Goal: Task Accomplishment & Management: Complete application form

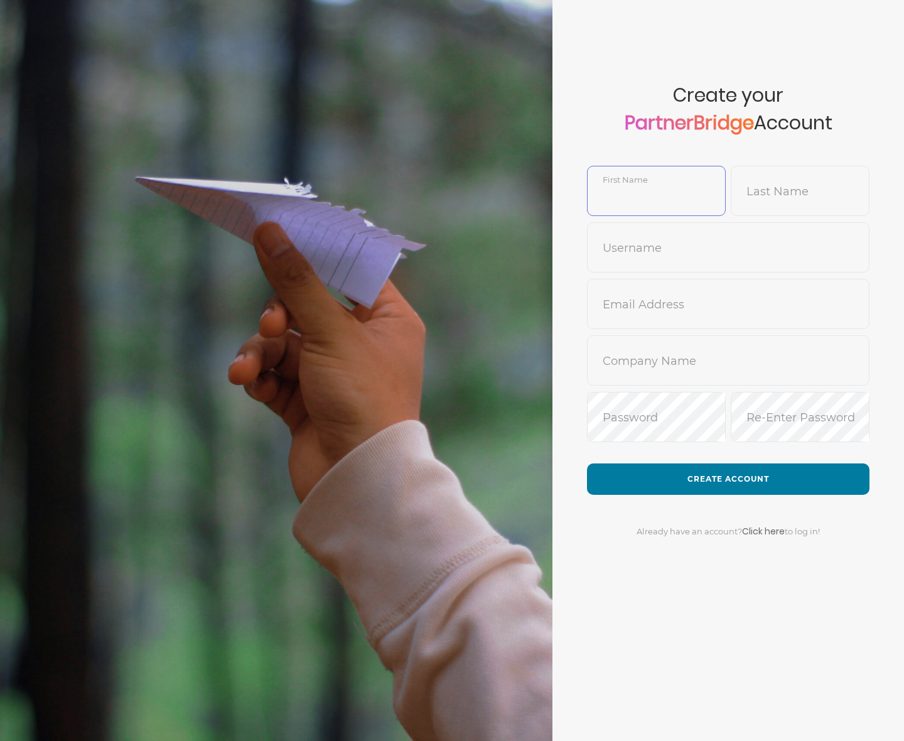
click at [653, 193] on input "text" at bounding box center [657, 200] width 138 height 30
type input "Don"
type input "Lair"
type input "donlair"
type input "don.lair@gmail.com"
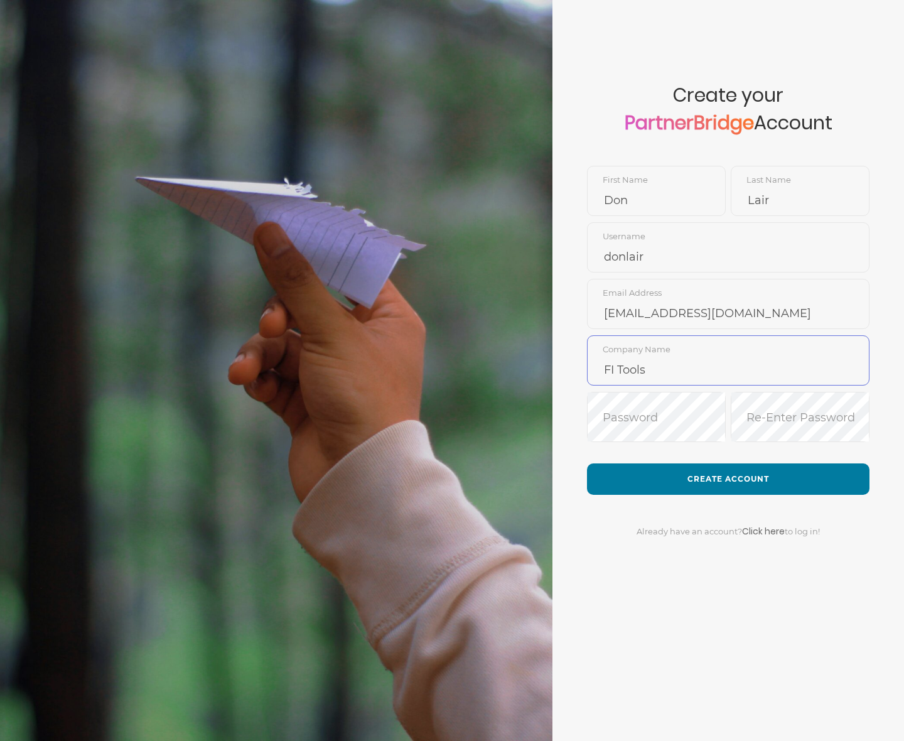
type input "FI Tools"
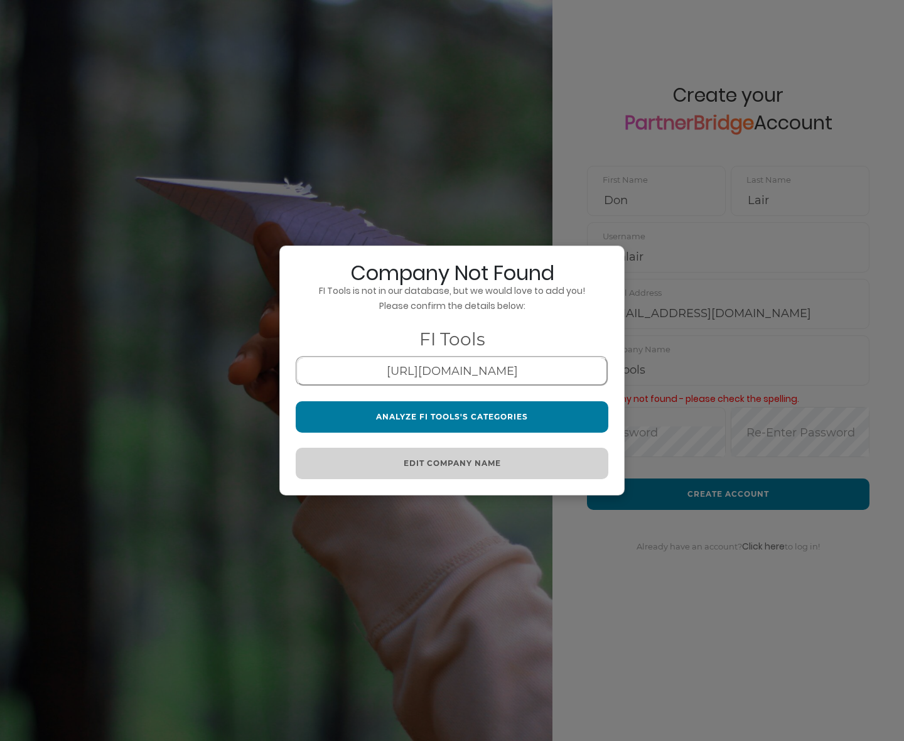
click at [647, 193] on div "Company Not Found FI Tools is not in our database, but we would love to add you…" at bounding box center [452, 370] width 904 height 741
click at [470, 464] on button "Edit Company Name" at bounding box center [452, 463] width 313 height 31
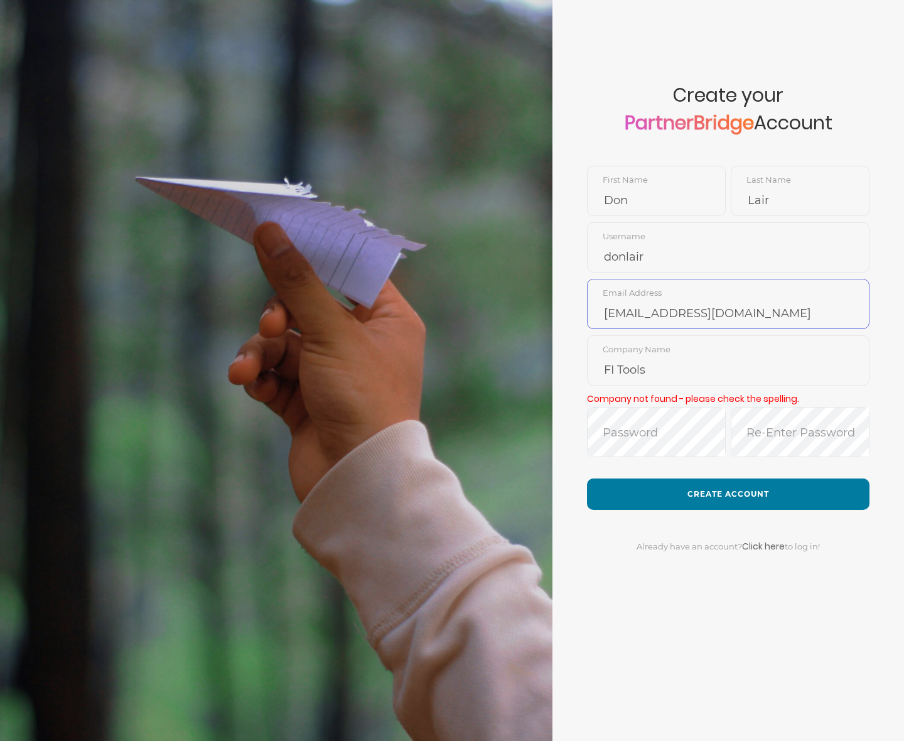
click at [712, 312] on input "don.lair@gmail.com" at bounding box center [728, 313] width 281 height 30
type input "[EMAIL_ADDRESS][DOMAIN_NAME]"
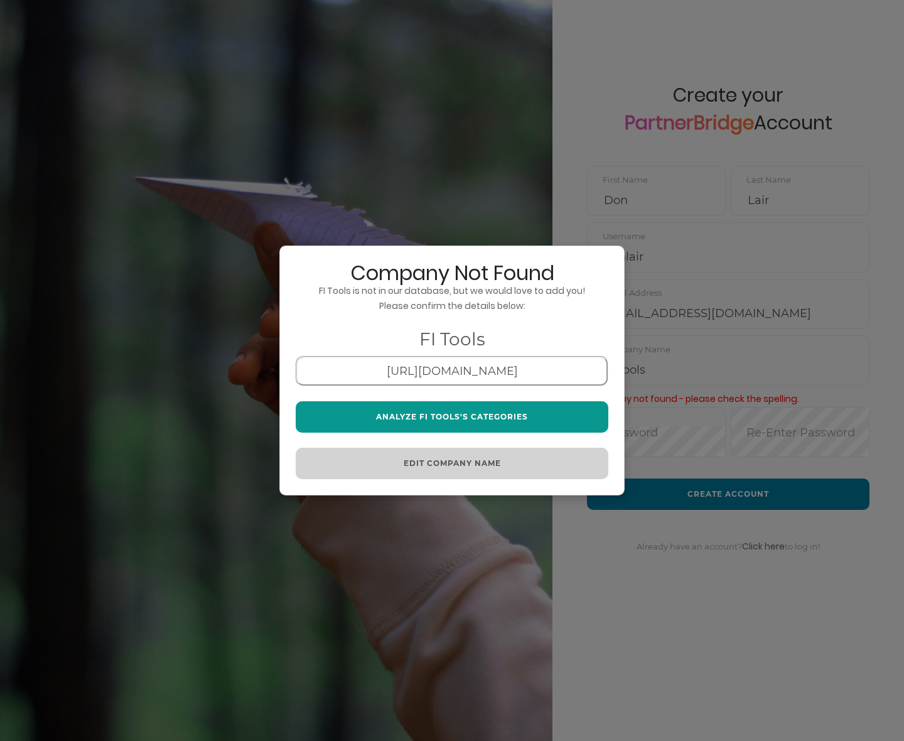
click at [521, 416] on button "Analyze FI Tools's Categories" at bounding box center [452, 416] width 313 height 31
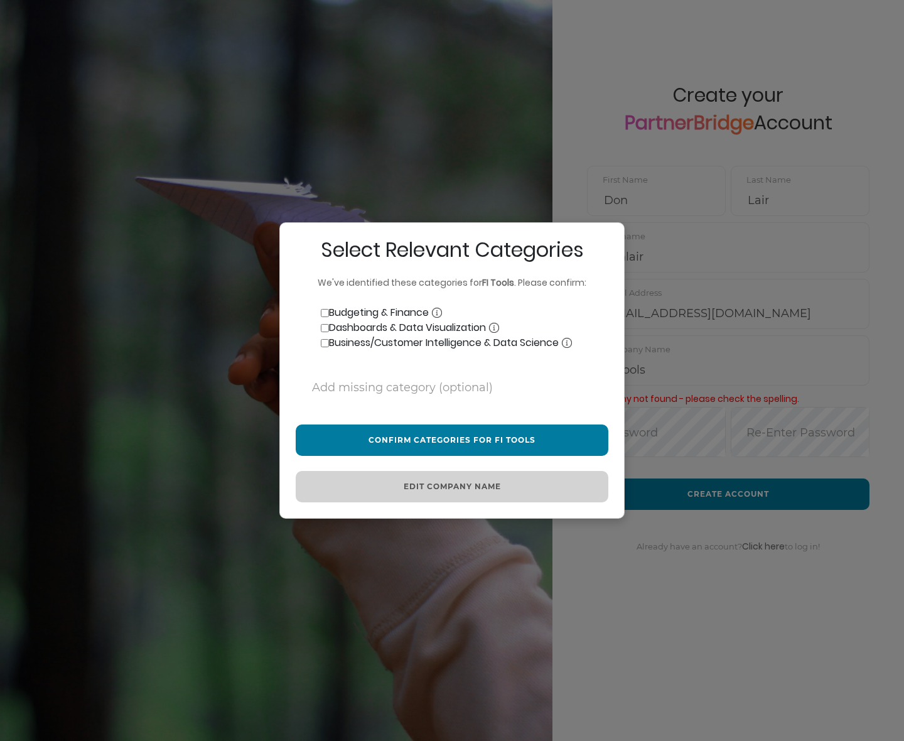
click at [397, 327] on label "Dashboards & Data Visualization" at bounding box center [397, 327] width 203 height 15
click at [329, 327] on input "Dashboards & Data Visualization" at bounding box center [325, 328] width 8 height 8
checkbox input "true"
click at [398, 316] on label "Budgeting & Finance" at bounding box center [369, 312] width 146 height 15
click at [329, 316] on input "Budgeting & Finance" at bounding box center [325, 313] width 8 height 8
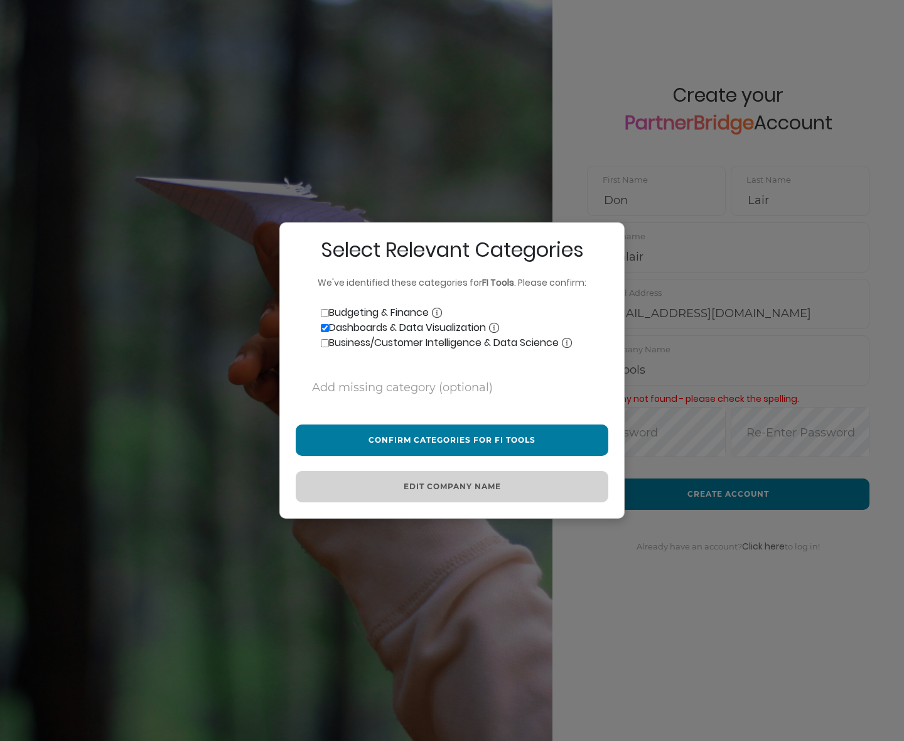
checkbox input "true"
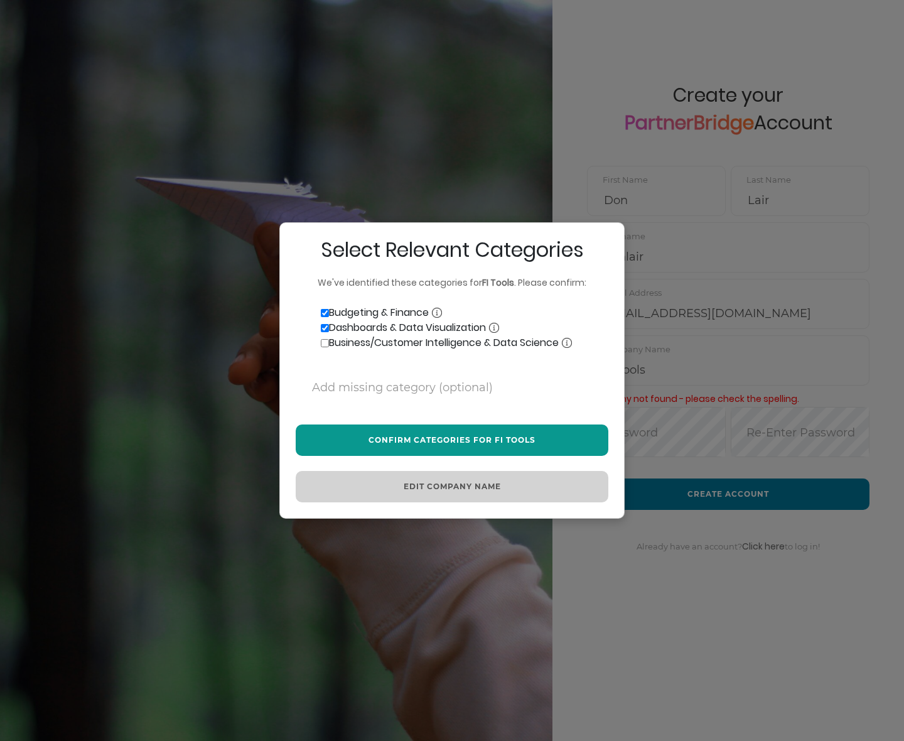
click at [414, 443] on button "Confirm Categories for FI Tools" at bounding box center [452, 439] width 313 height 31
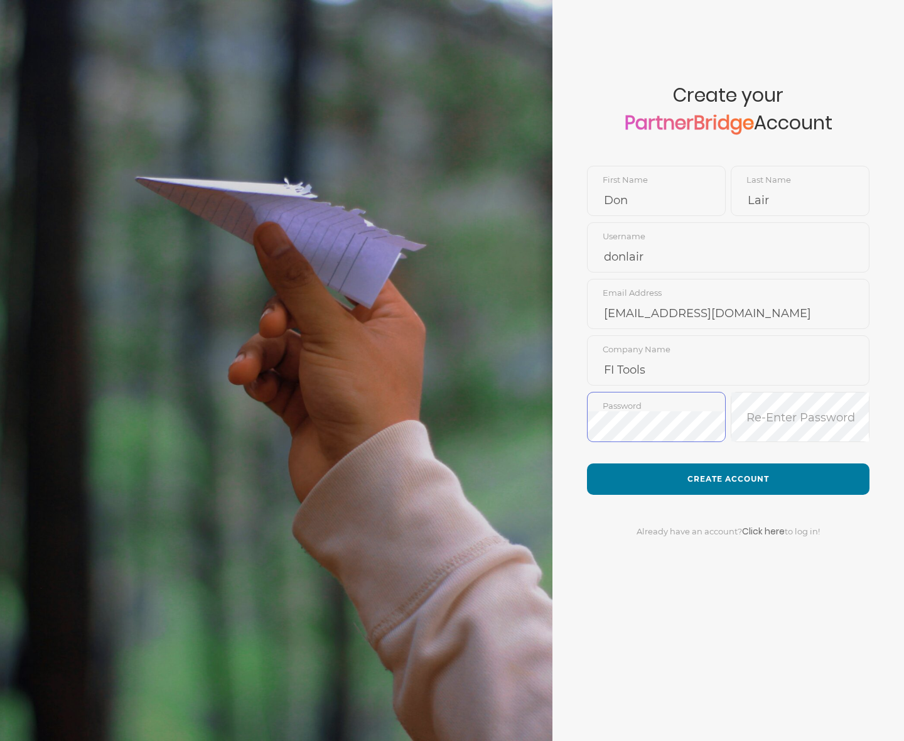
click at [0, 740] on com-1password-button at bounding box center [0, 741] width 0 height 0
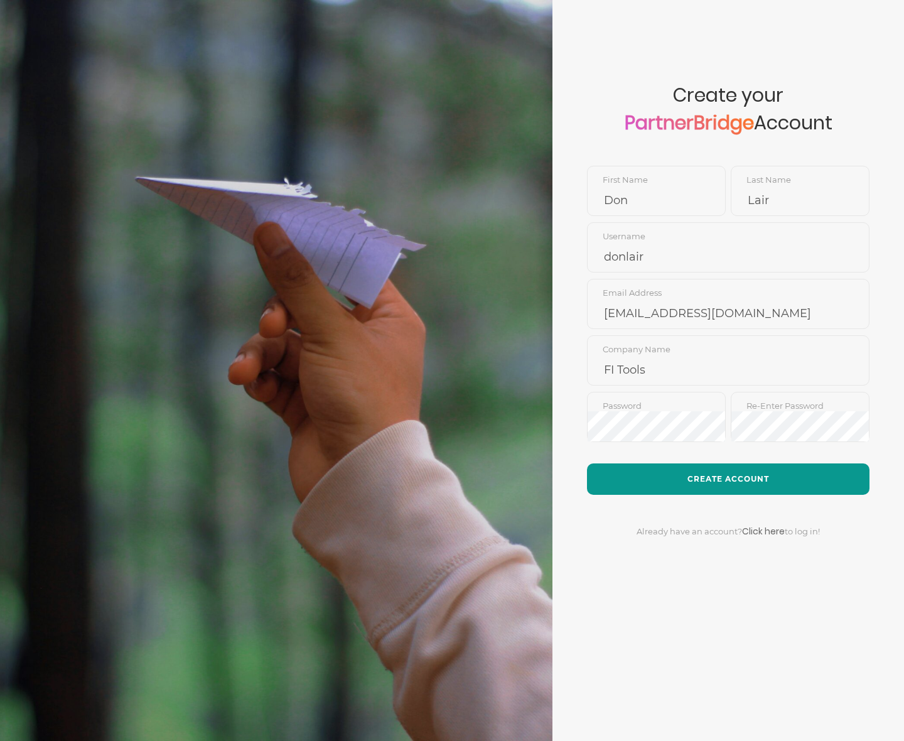
click at [720, 475] on button "Create Account" at bounding box center [728, 478] width 283 height 31
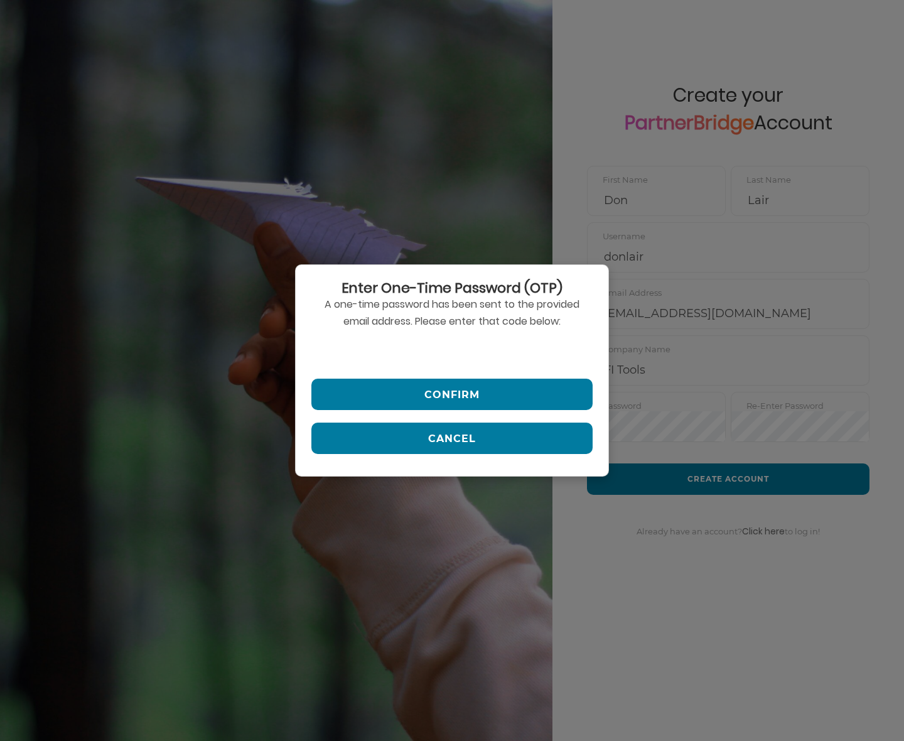
click at [449, 349] on input "text" at bounding box center [451, 351] width 281 height 30
type input "453478"
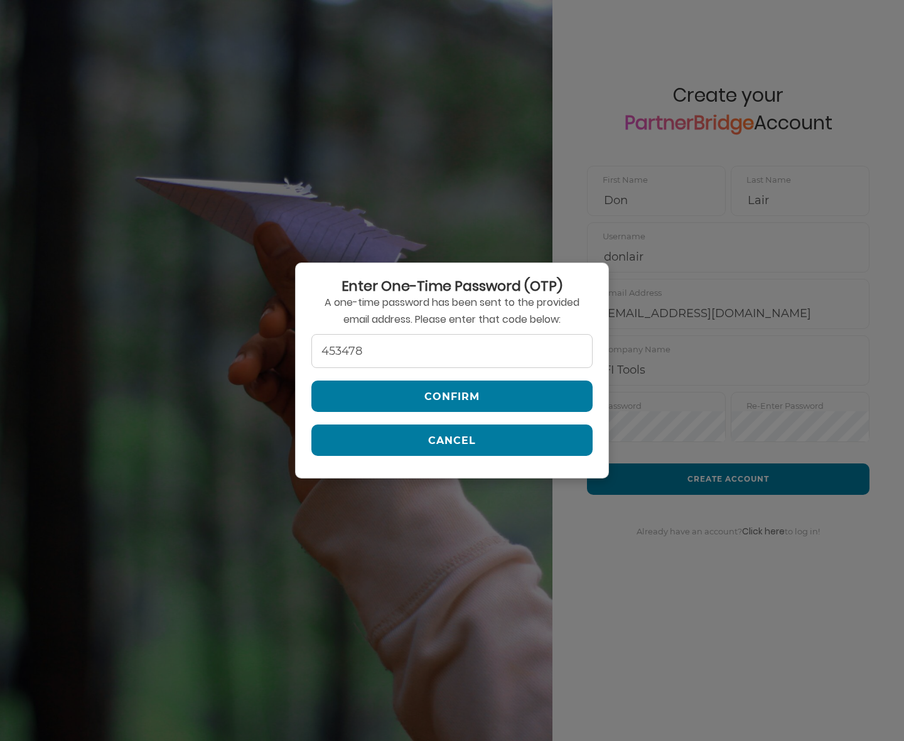
click at [522, 306] on p "A one-time password has been sent to the provided email address. Please enter t…" at bounding box center [451, 311] width 281 height 34
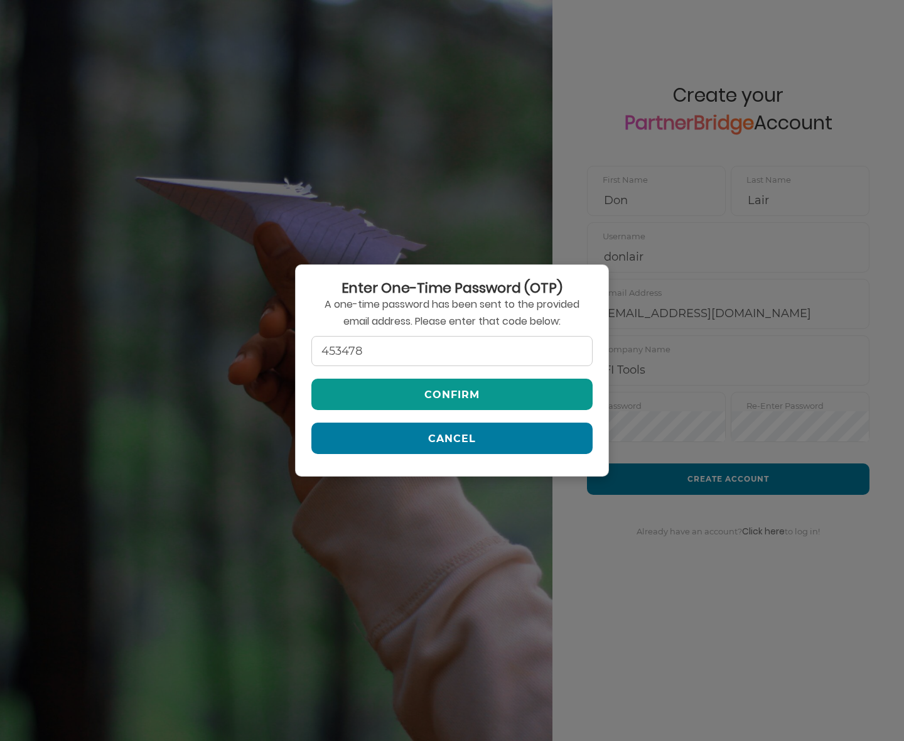
click at [509, 393] on button "Confirm" at bounding box center [451, 394] width 281 height 31
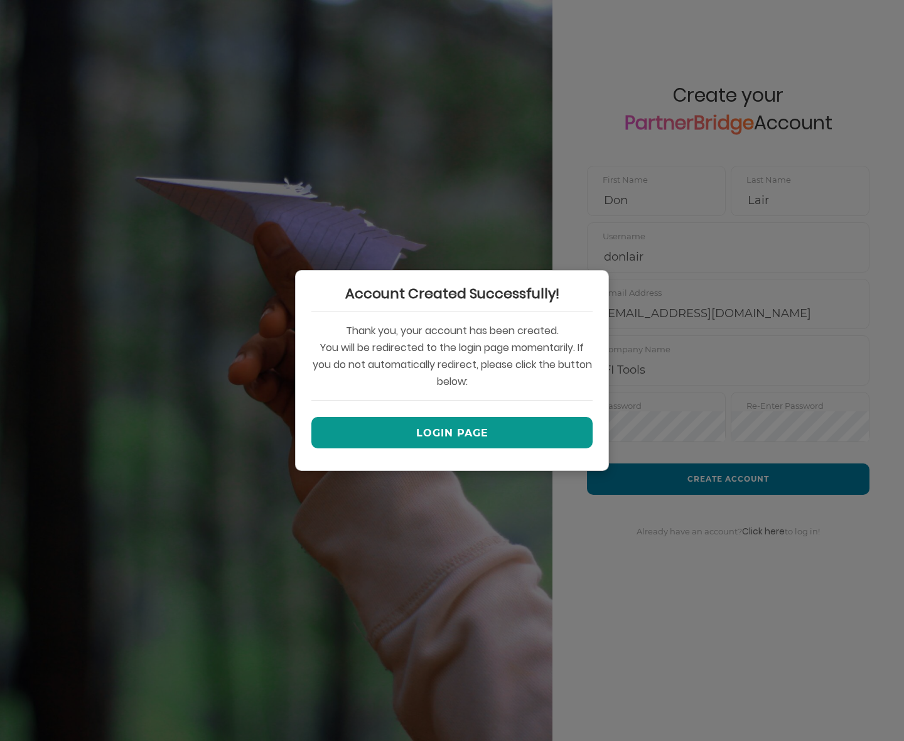
click at [477, 428] on button "Login Page" at bounding box center [451, 432] width 281 height 31
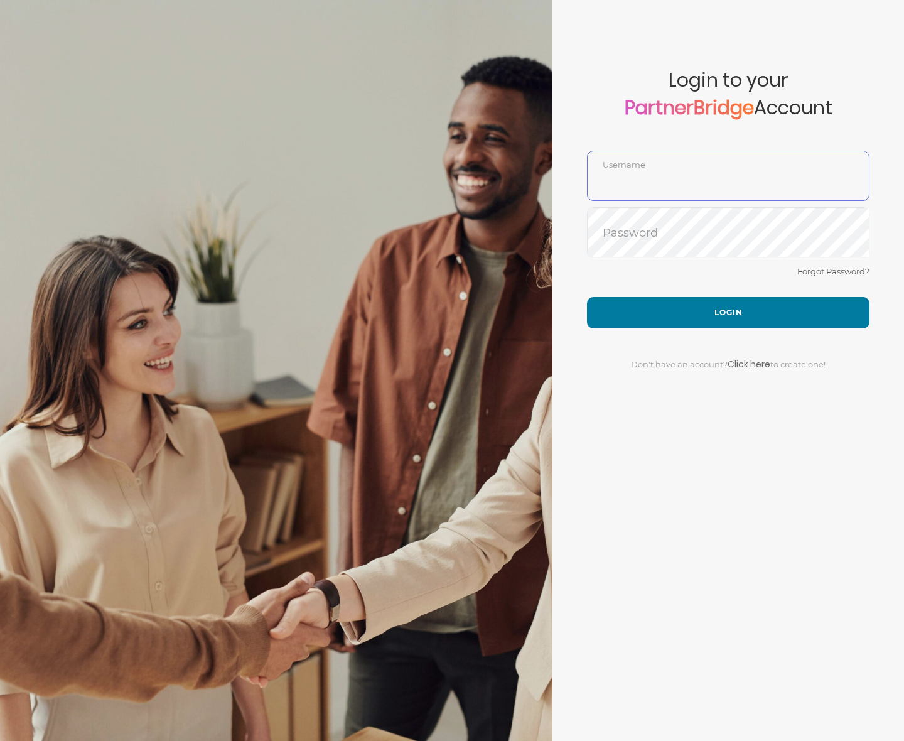
click at [666, 170] on input "text" at bounding box center [728, 185] width 281 height 30
type input "[EMAIL_ADDRESS][DOMAIN_NAME]"
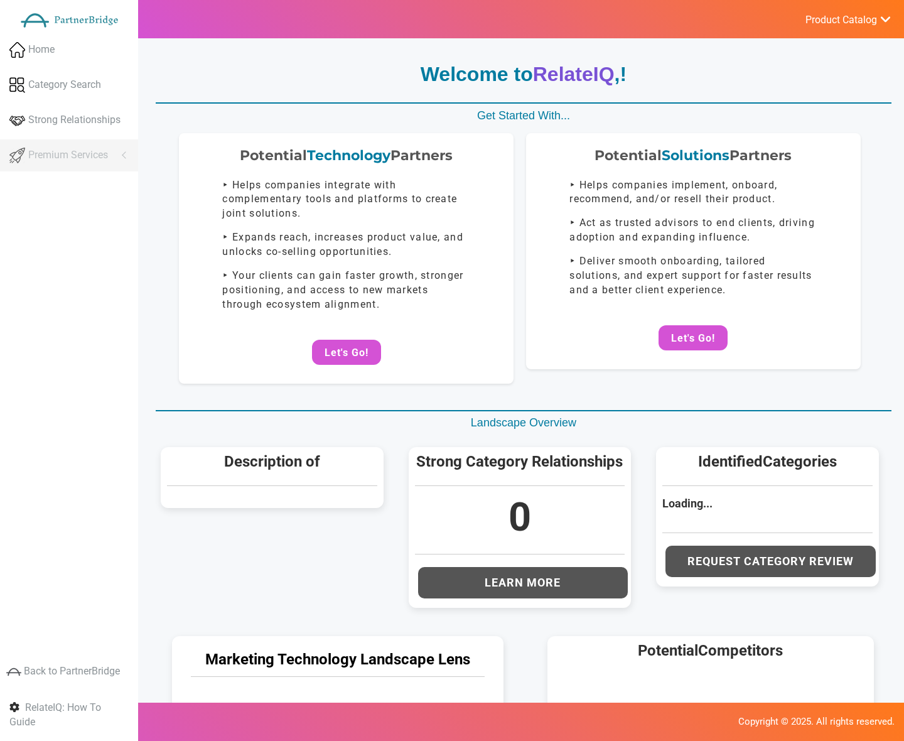
click at [679, 303] on div "Potential Solutions Partners ‣ Helps companies implement, onboard, recommend, a…" at bounding box center [693, 251] width 335 height 236
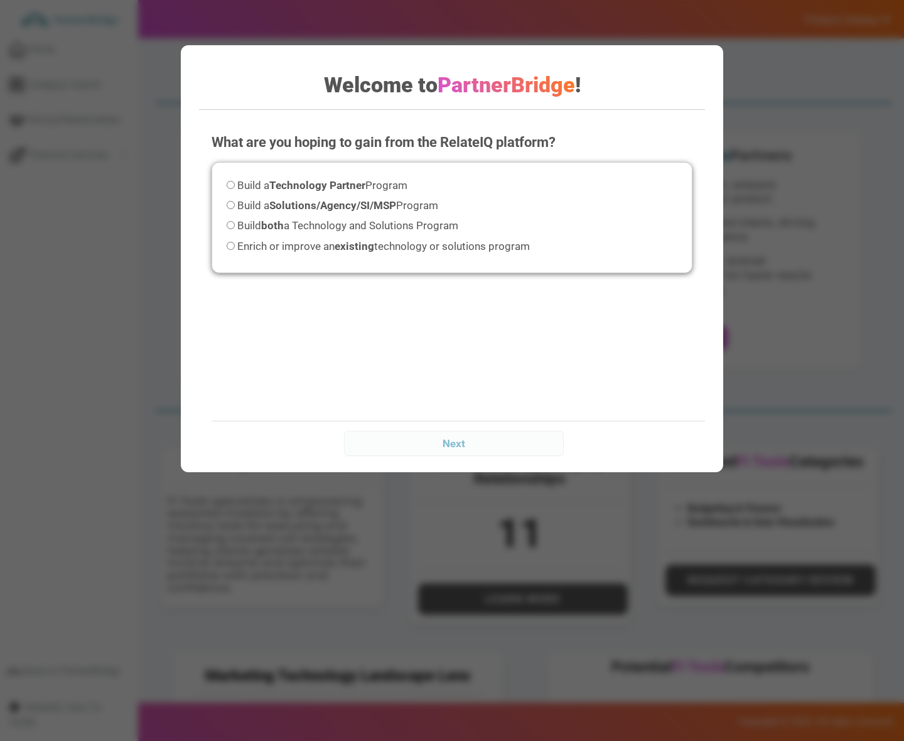
click at [314, 208] on strong "Solutions/Agency/SI/MSP" at bounding box center [332, 205] width 127 height 13
click at [235, 208] on input "Build a Solutions/Agency/SI/MSP Program" at bounding box center [231, 205] width 8 height 8
radio input "true"
click at [456, 445] on input "Next" at bounding box center [453, 443] width 219 height 25
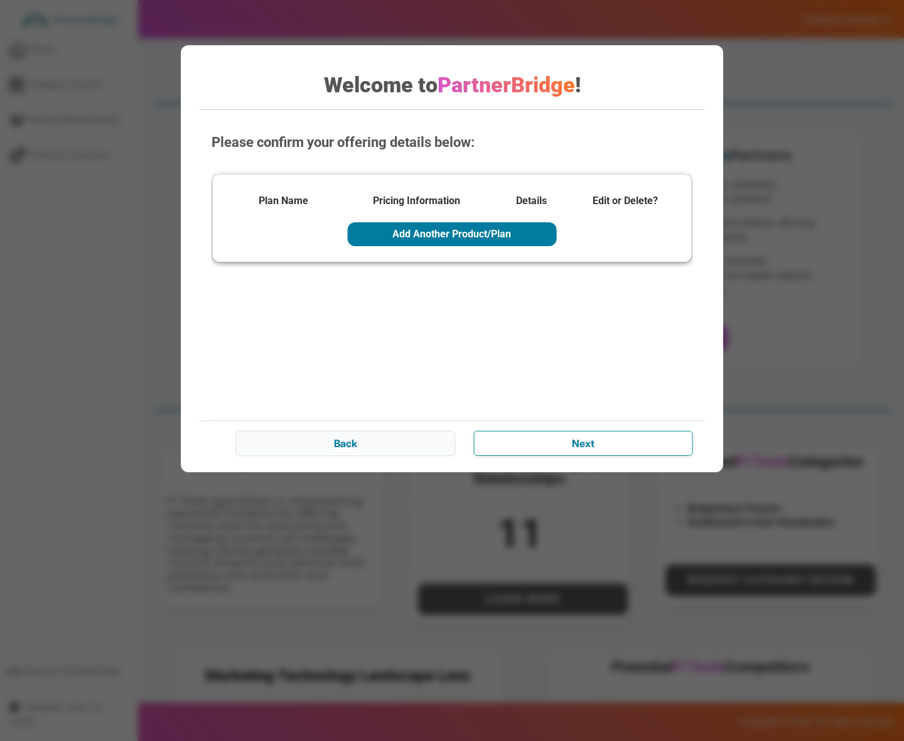
click at [566, 445] on input "Next" at bounding box center [583, 443] width 219 height 25
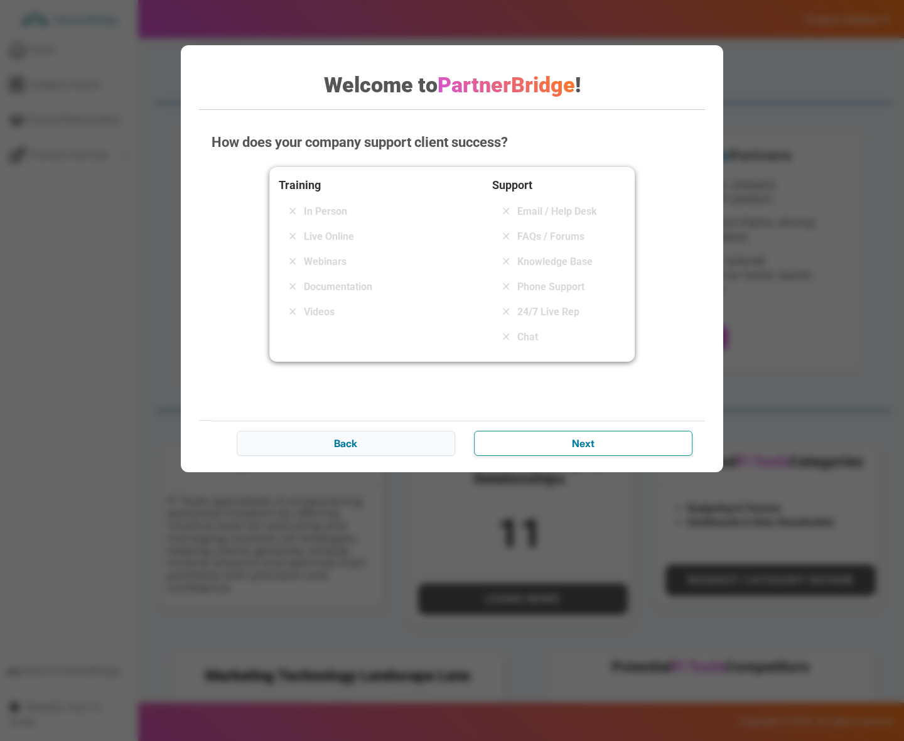
click at [566, 445] on input "Next" at bounding box center [583, 443] width 219 height 25
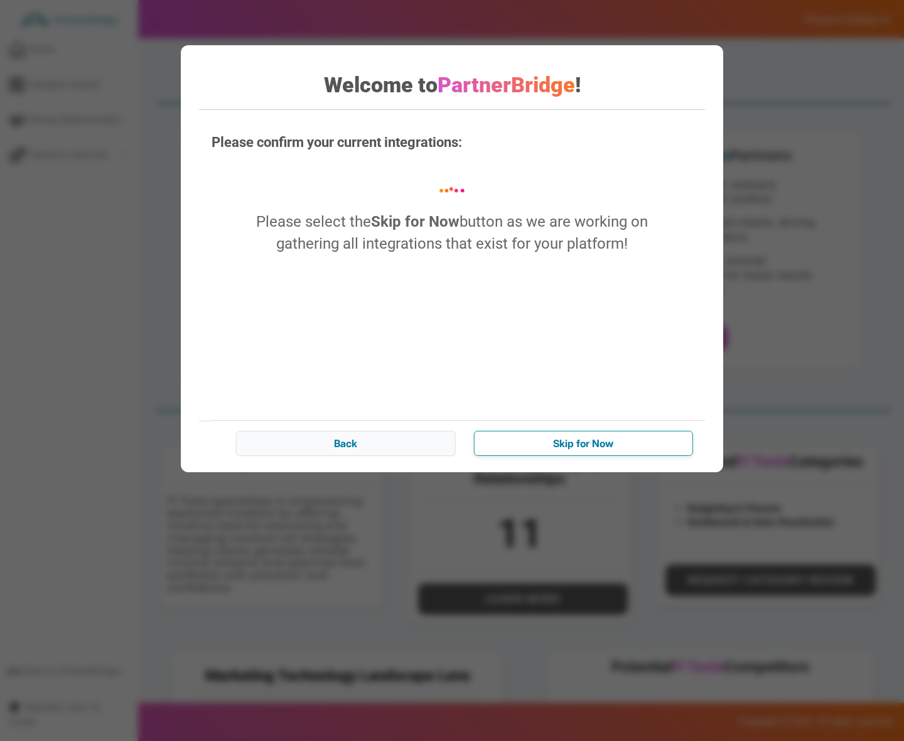
click at [566, 445] on input "Skip for Now" at bounding box center [583, 443] width 219 height 25
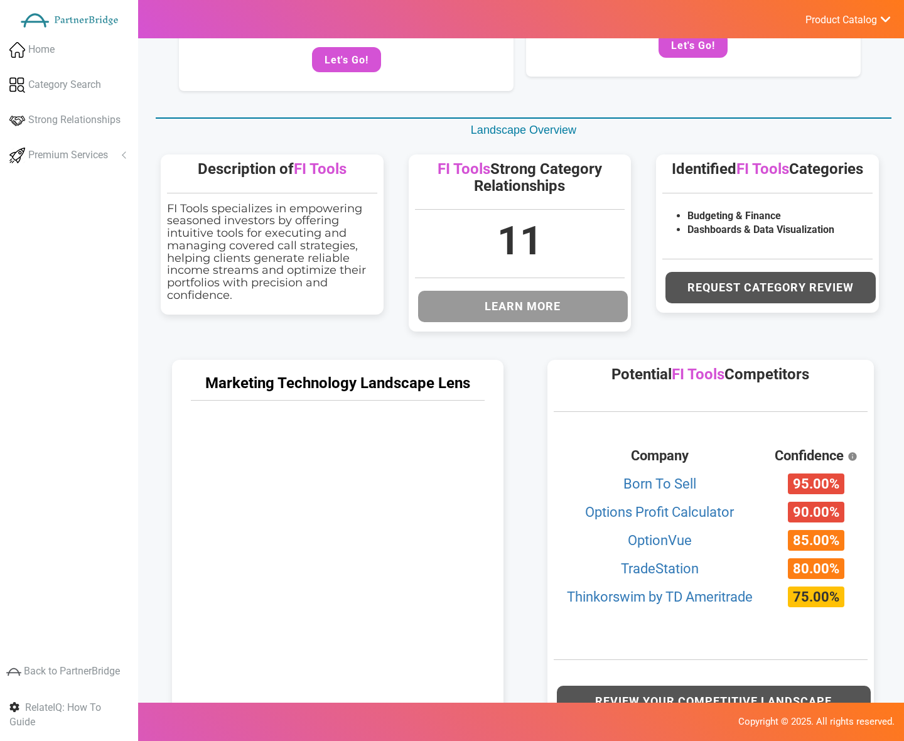
scroll to position [294, 0]
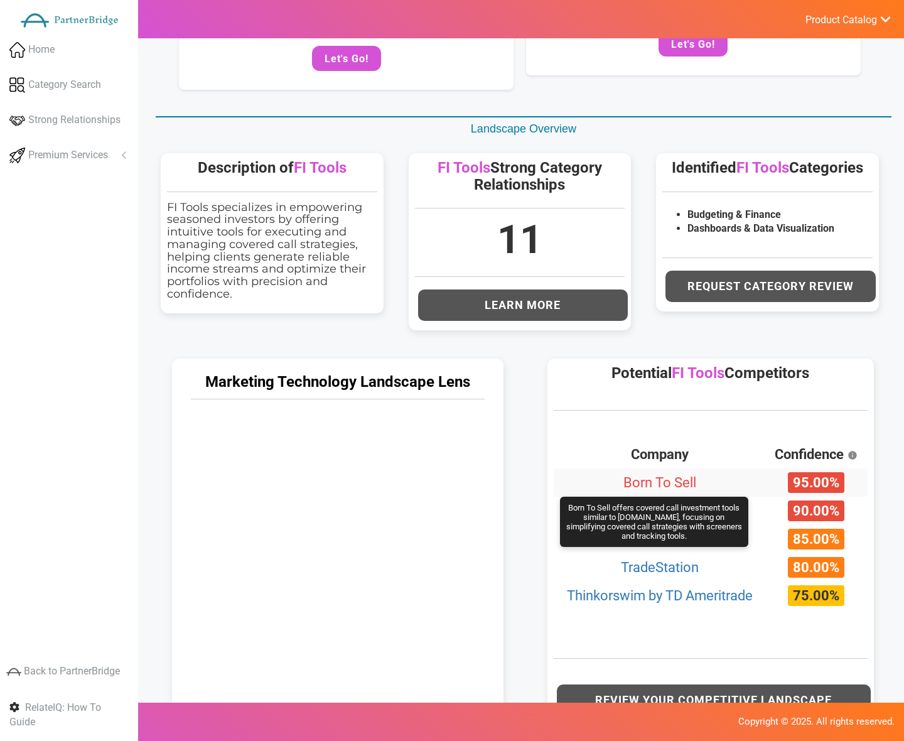
click at [654, 475] on link "Born To Sell" at bounding box center [660, 483] width 73 height 16
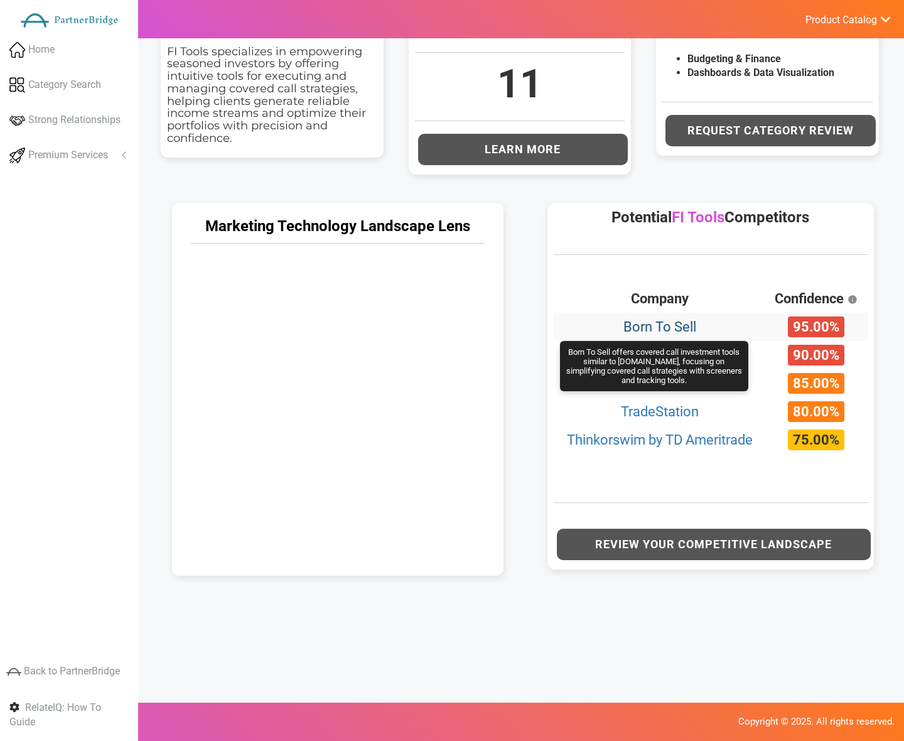
scroll to position [477, 0]
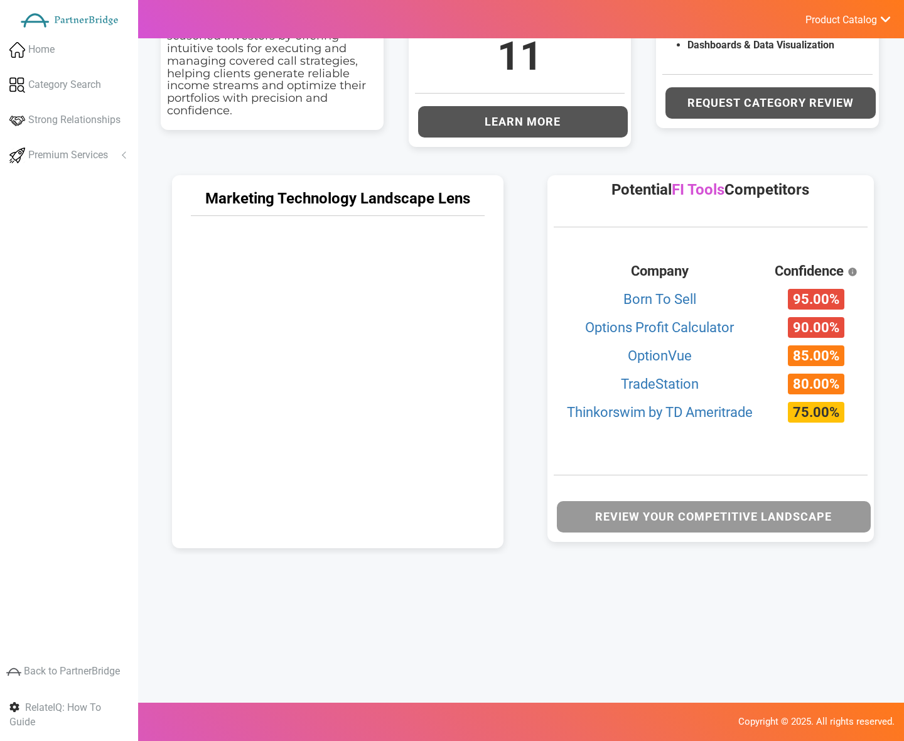
click at [770, 525] on button "Review Your Competitive Landscape" at bounding box center [714, 516] width 314 height 31
click at [749, 523] on button "Review Your Competitive Landscape" at bounding box center [714, 516] width 314 height 31
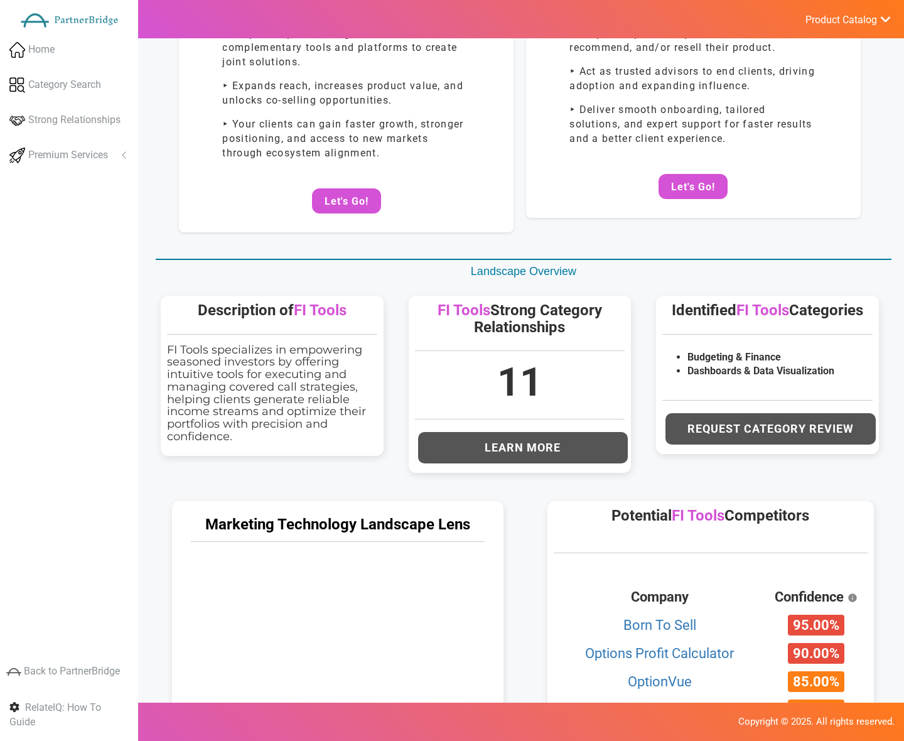
scroll to position [150, 0]
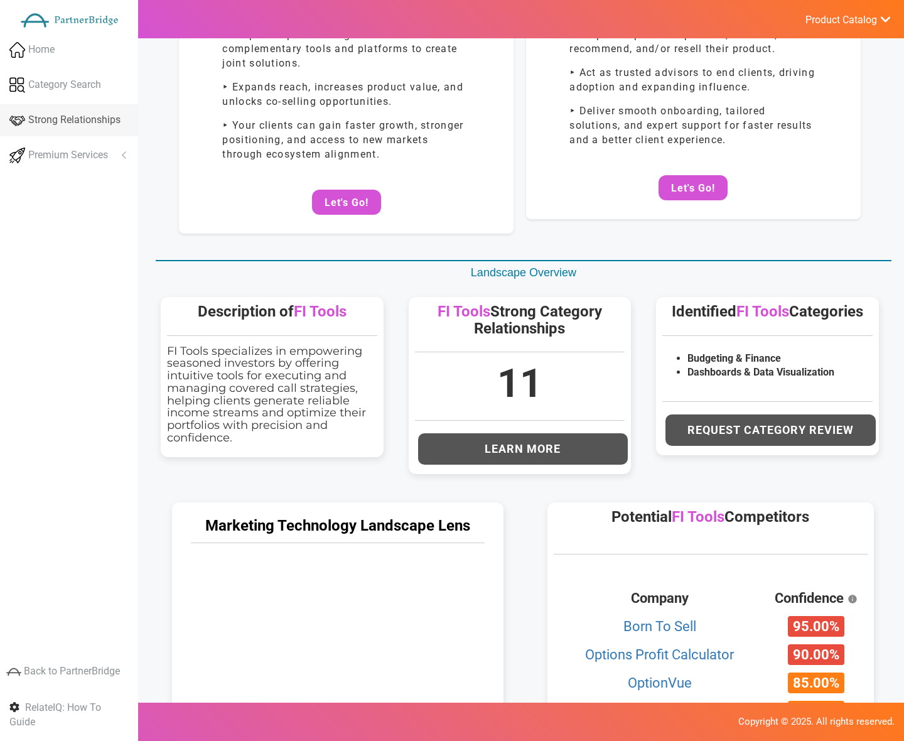
click at [62, 122] on span "Strong Relationships" at bounding box center [74, 120] width 92 height 14
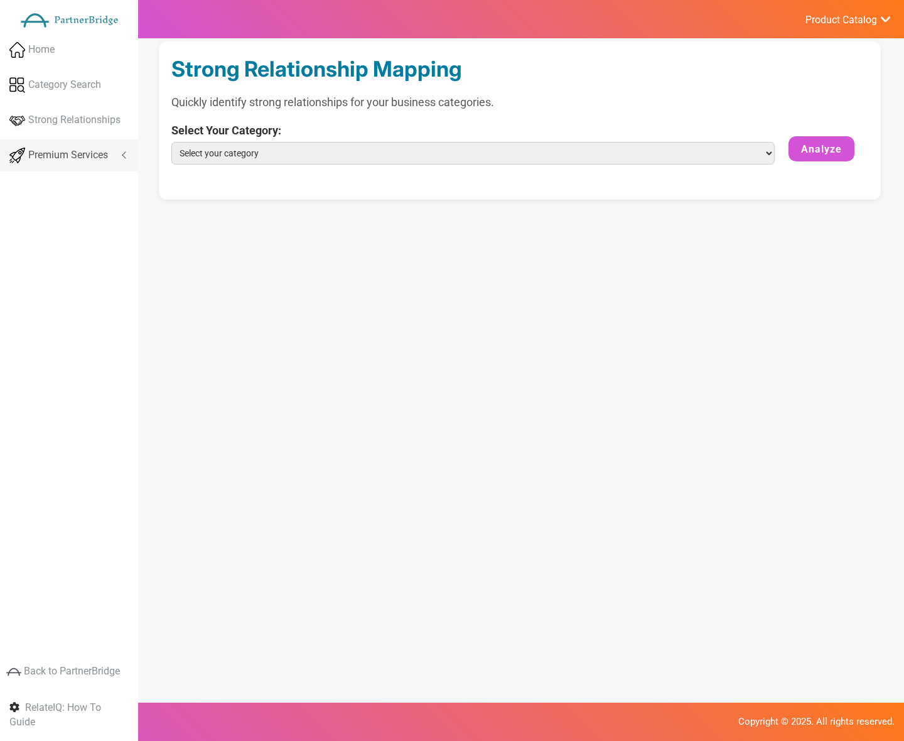
click at [65, 144] on link "Premium Services" at bounding box center [69, 155] width 138 height 32
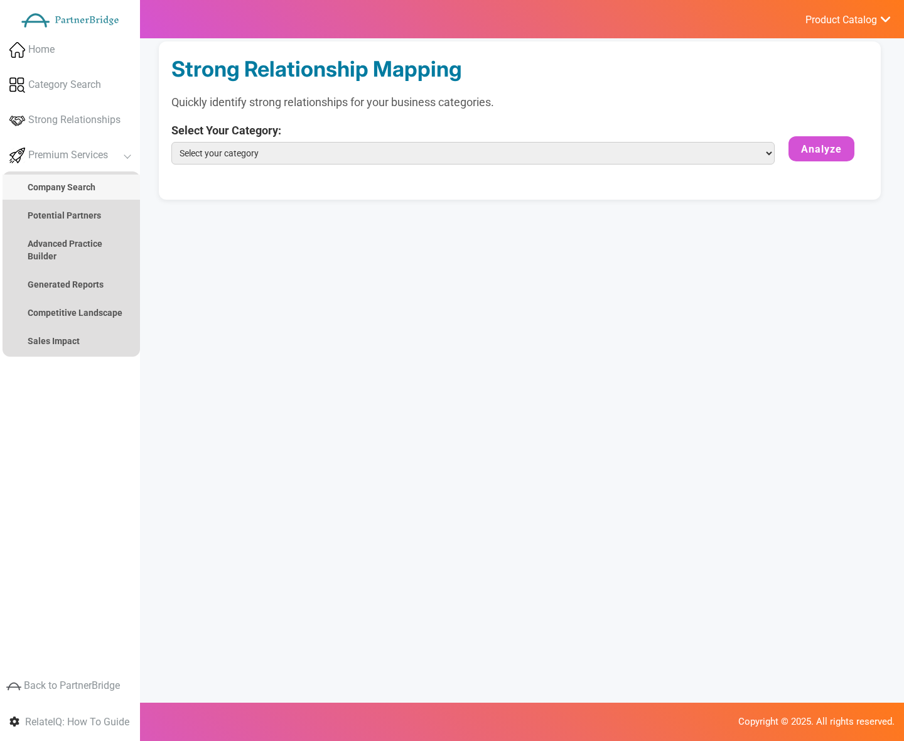
click at [65, 181] on link "Company Search" at bounding box center [72, 187] width 138 height 25
